Goal: Check status

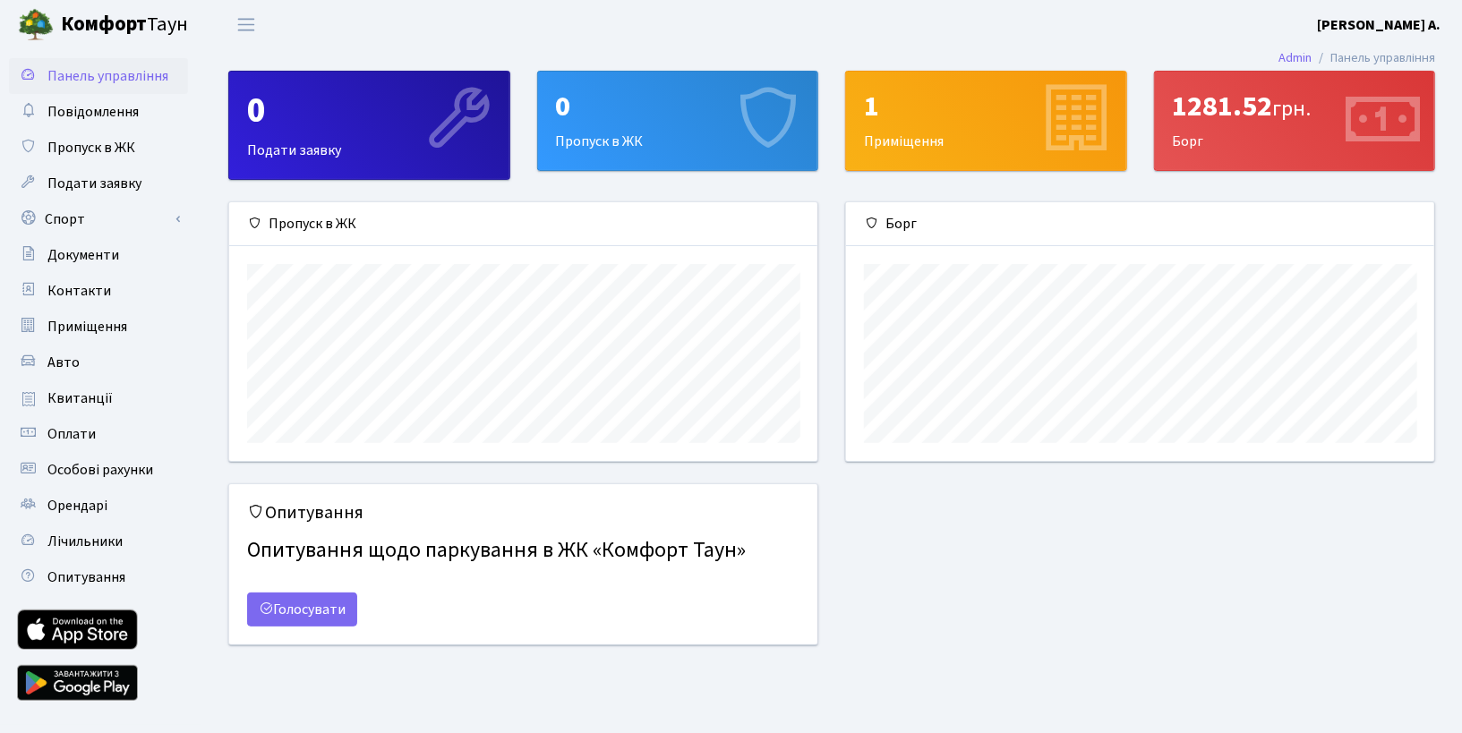
scroll to position [258, 588]
click at [1228, 134] on div "1281.52 грн. Борг" at bounding box center [1295, 121] width 280 height 98
